Goal: Task Accomplishment & Management: Manage account settings

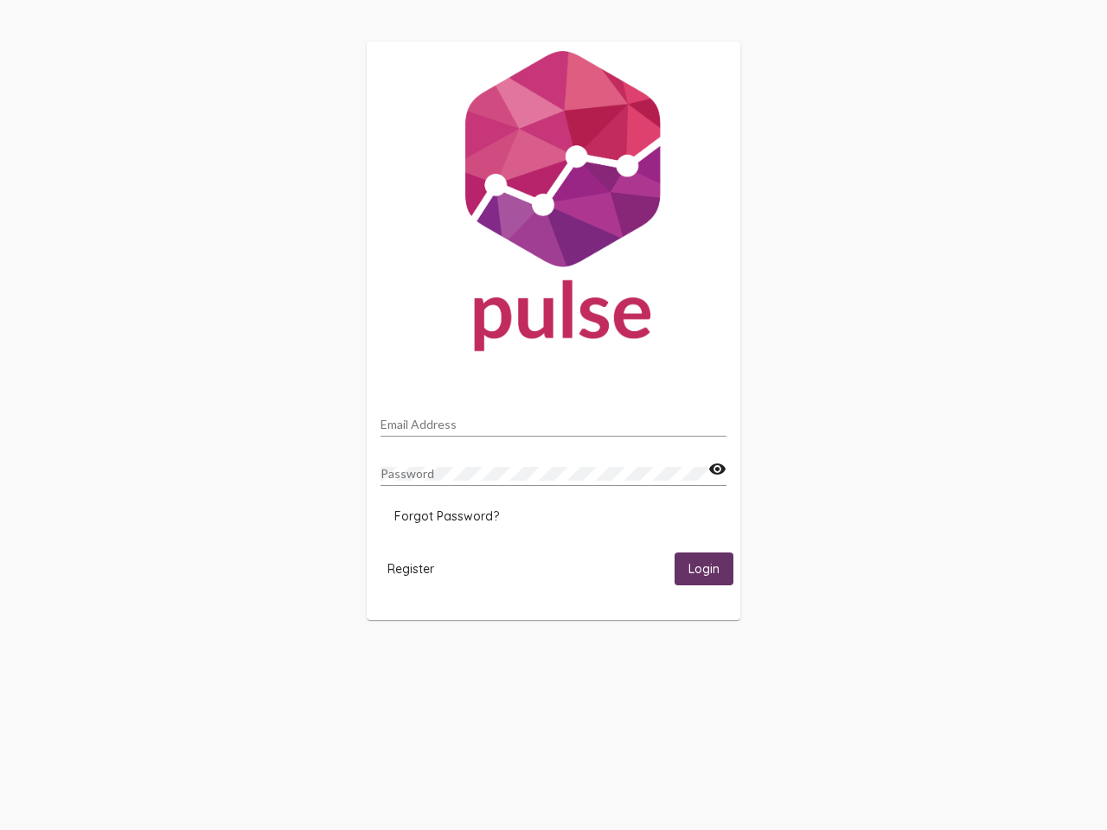
click at [553, 419] on input "Email Address" at bounding box center [553, 425] width 346 height 14
click at [717, 469] on mat-icon "visibility" at bounding box center [717, 469] width 18 height 21
click at [446, 516] on span "Forgot Password?" at bounding box center [446, 516] width 105 height 16
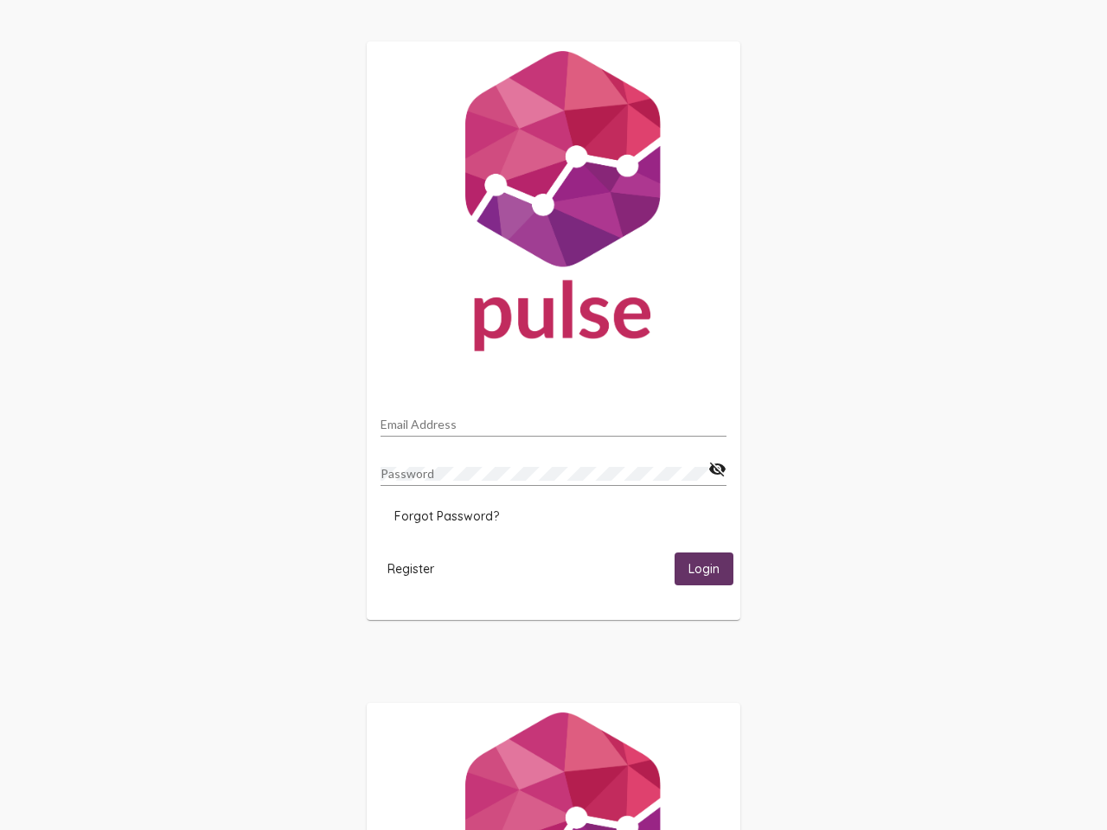
click at [411, 568] on span "Register" at bounding box center [410, 569] width 47 height 16
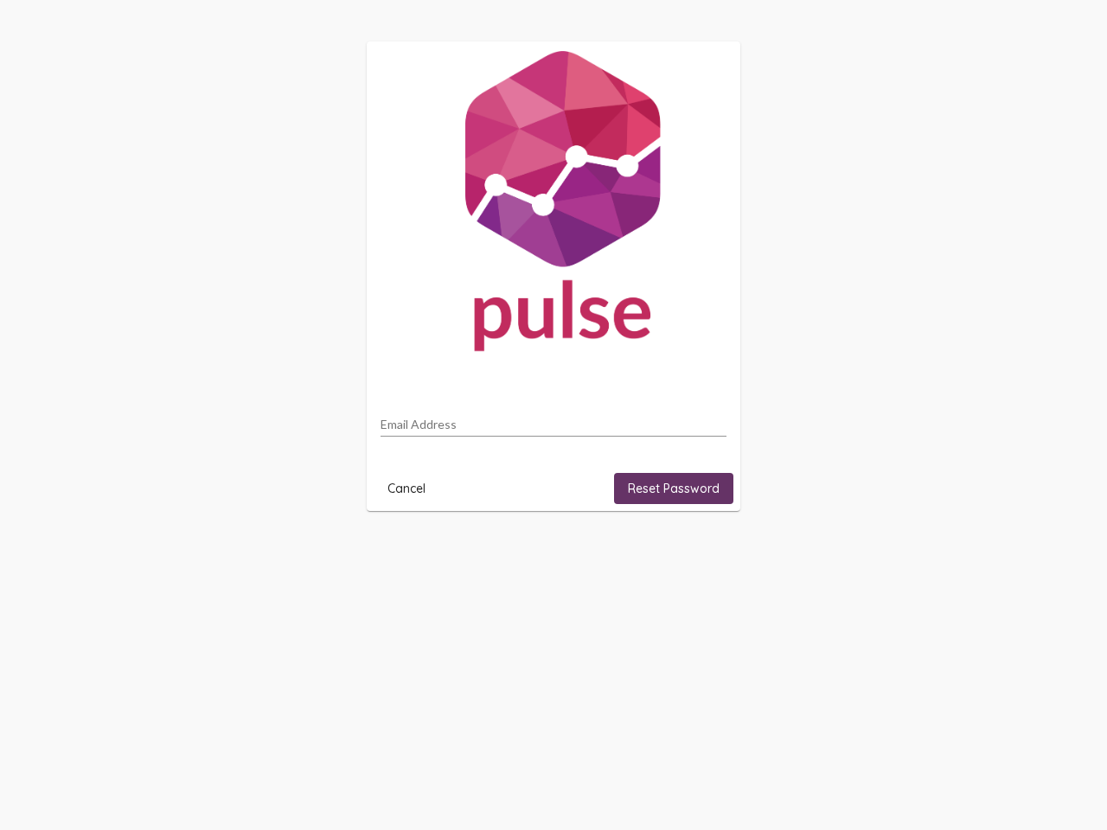
click at [704, 552] on html "Email Address Cancel Reset Password" at bounding box center [553, 276] width 1107 height 552
